Goal: Ask a question

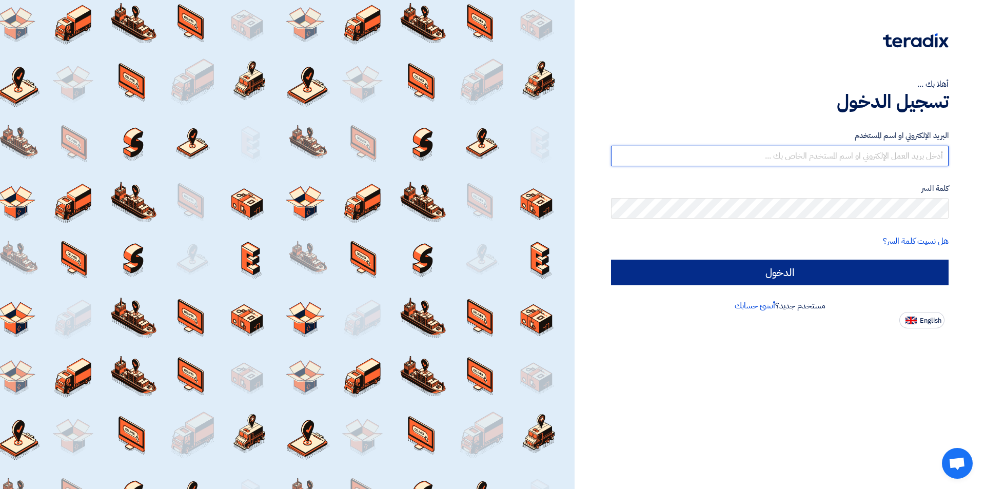
type input "[EMAIL_ADDRESS][DOMAIN_NAME]"
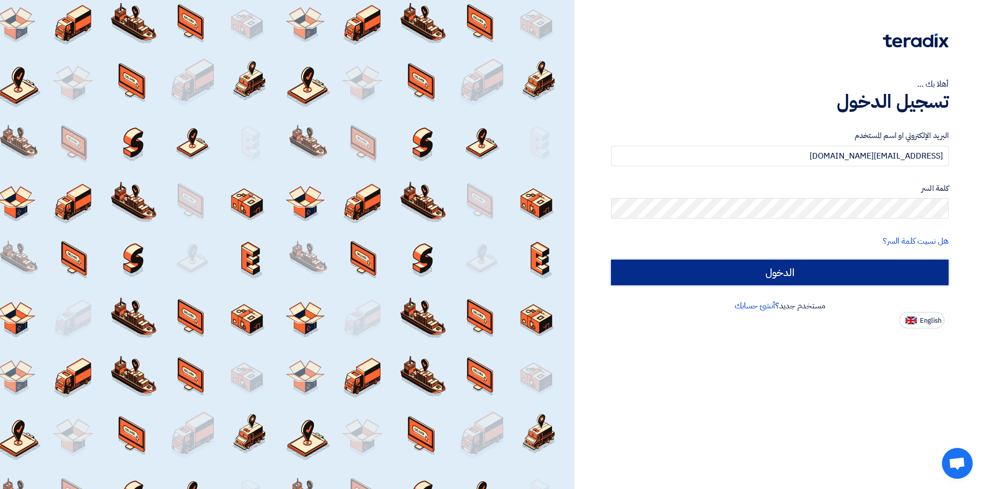
click at [821, 280] on input "الدخول" at bounding box center [780, 273] width 338 height 26
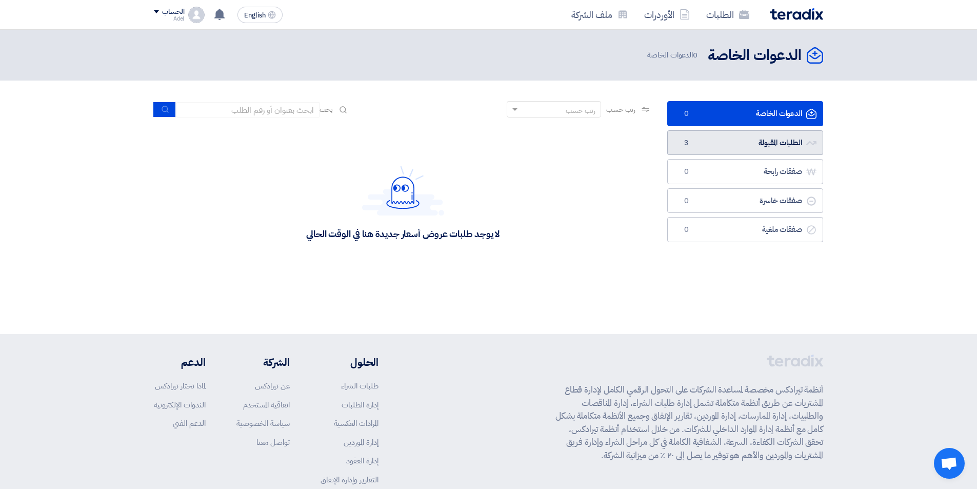
click at [755, 142] on link "الطلبات المقبولة الطلبات المقبولة 3" at bounding box center [745, 142] width 156 height 25
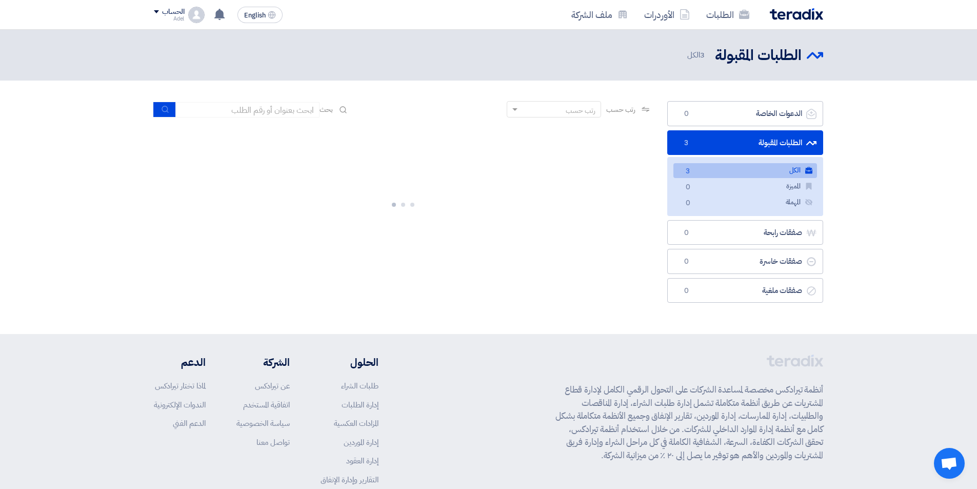
click at [755, 169] on link "الكل الكل 3" at bounding box center [746, 170] width 144 height 15
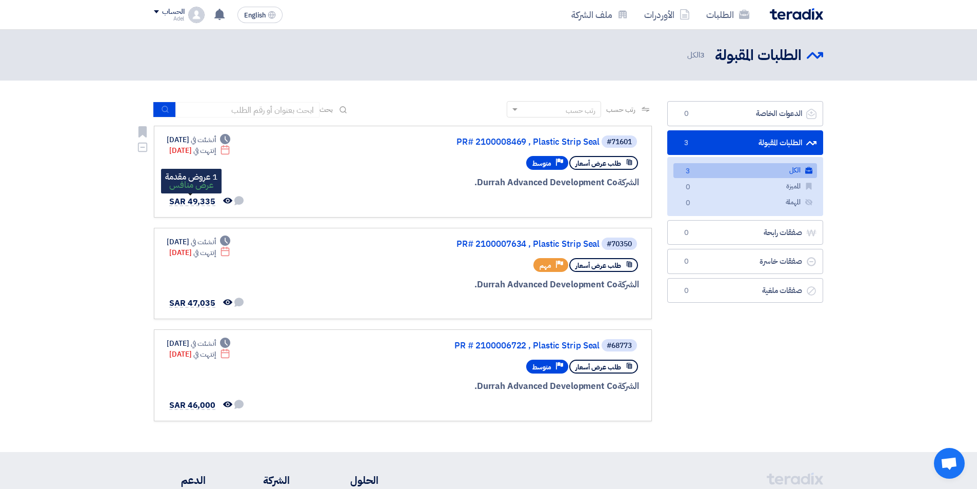
click at [205, 200] on span "SAR 49,335" at bounding box center [192, 201] width 46 height 12
click at [606, 165] on span "طلب عرض أسعار" at bounding box center [599, 164] width 46 height 10
click at [546, 159] on span "متوسط" at bounding box center [542, 164] width 19 height 10
click at [542, 138] on link "PR# 2100008469 , Plastic Strip Seal" at bounding box center [497, 142] width 205 height 9
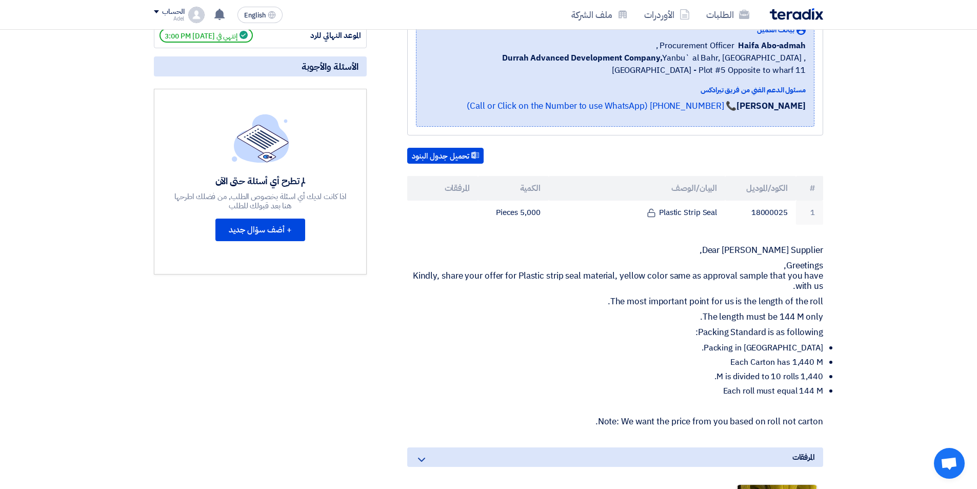
scroll to position [257, 0]
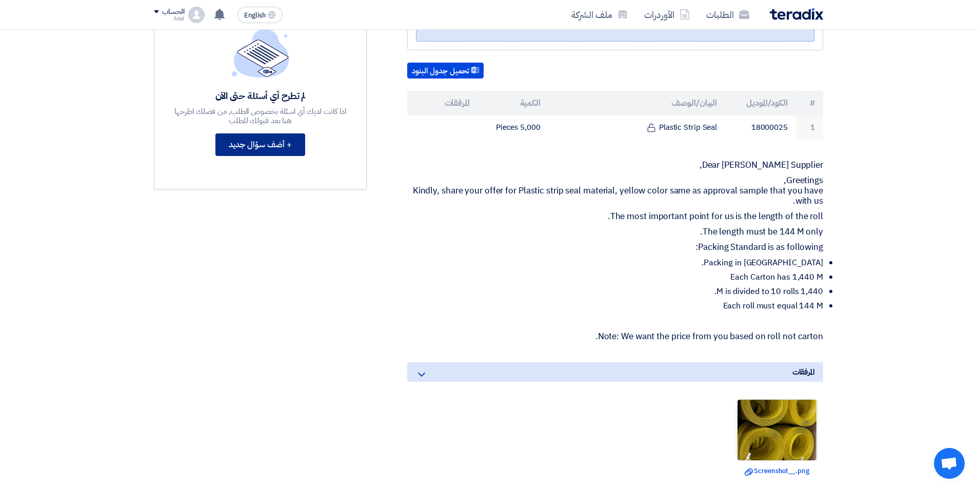
click at [283, 148] on button "+ أضف سؤال جديد" at bounding box center [260, 144] width 90 height 23
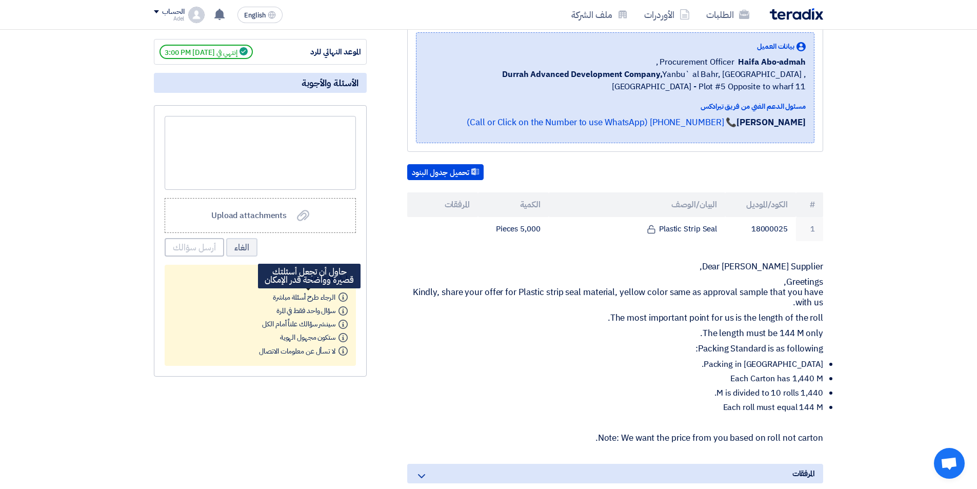
scroll to position [154, 0]
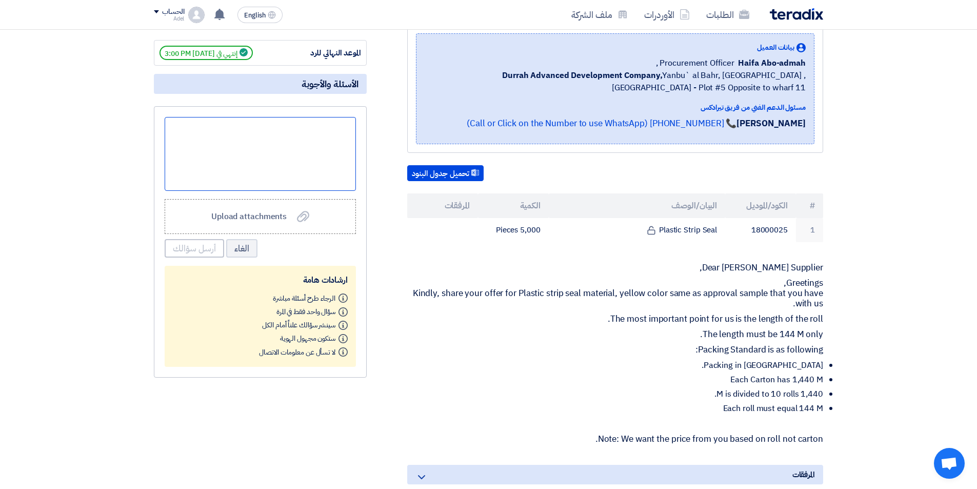
click at [325, 139] on div at bounding box center [260, 154] width 191 height 74
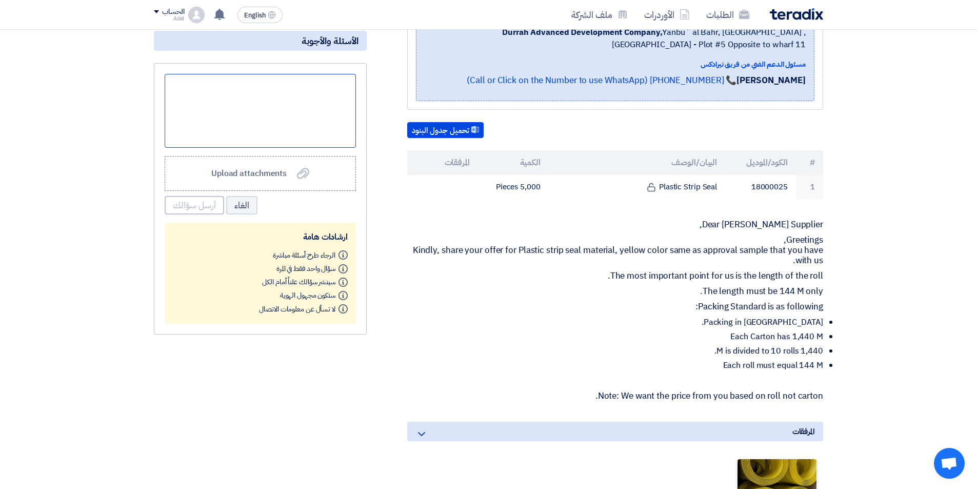
scroll to position [257, 0]
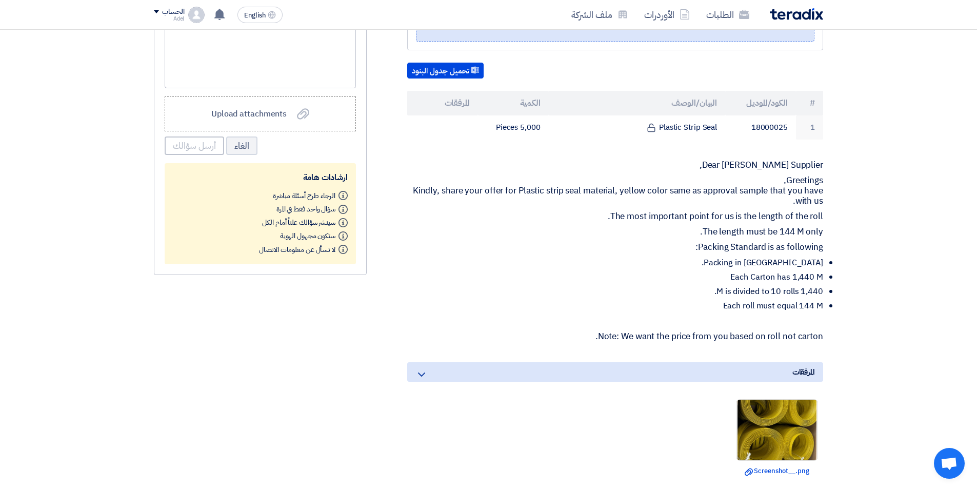
click at [760, 335] on p "Note: We want the price from you based on roll not carton." at bounding box center [615, 336] width 416 height 10
copy div "Note: We want the price from you based on roll not carton."
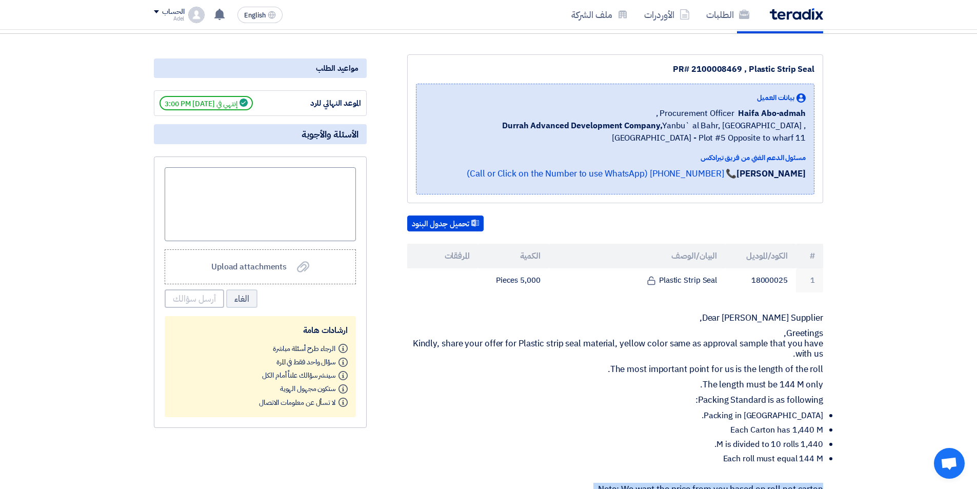
scroll to position [103, 0]
click at [315, 180] on div at bounding box center [260, 205] width 191 height 74
paste div
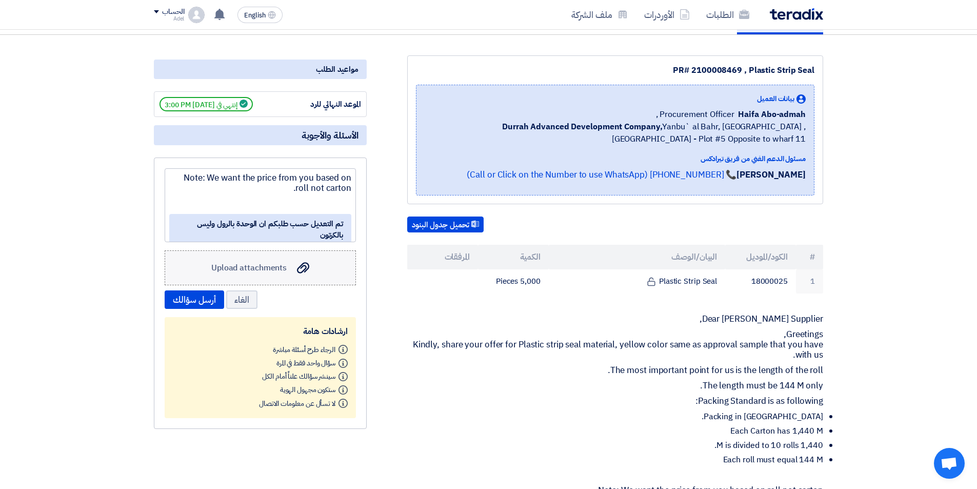
click at [231, 261] on div "Upload attachments Upload attachments" at bounding box center [260, 267] width 98 height 13
click at [0, 0] on input "Upload attachments Upload attachments" at bounding box center [0, 0] width 0 height 0
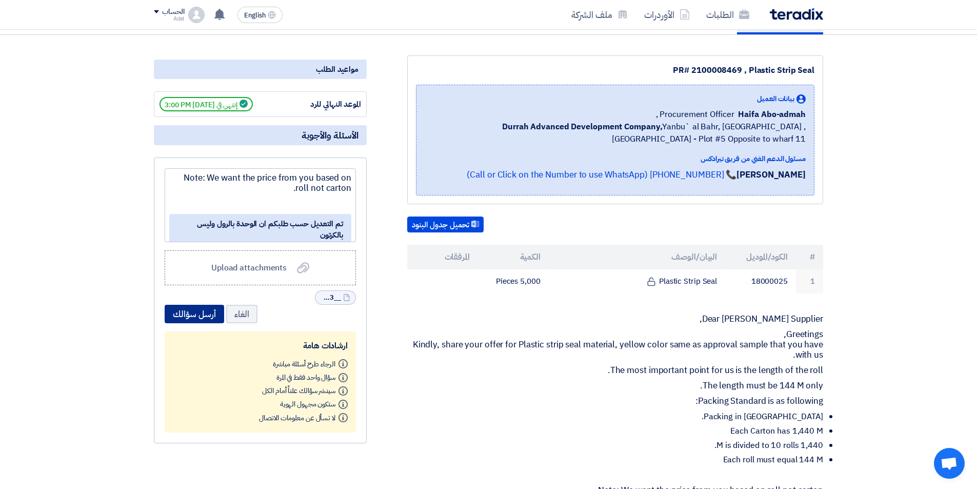
click at [193, 311] on button "أرسل سؤالك" at bounding box center [195, 314] width 60 height 18
